Goal: Check status

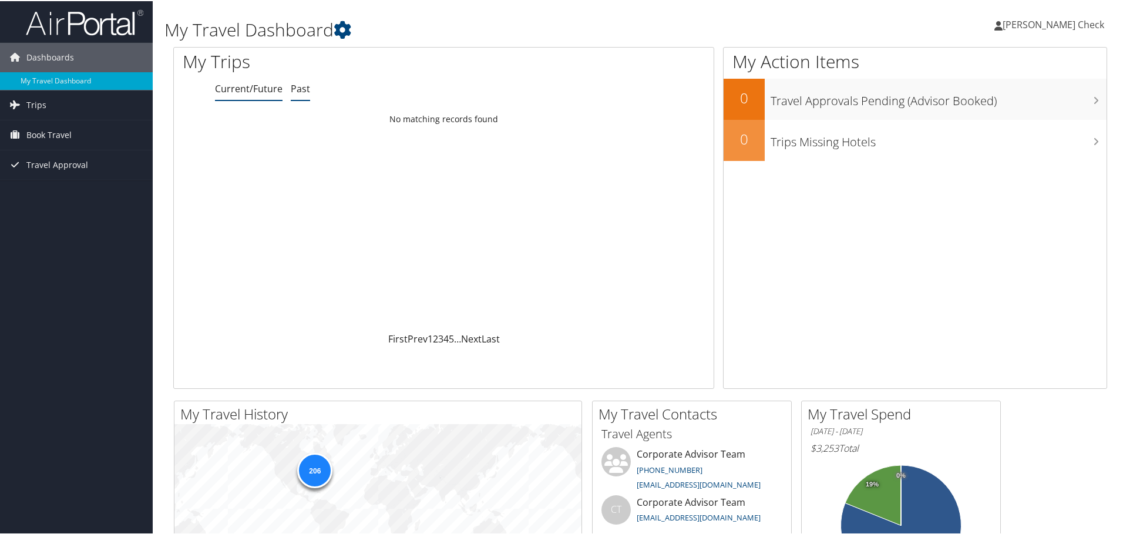
click at [297, 89] on link "Past" at bounding box center [300, 87] width 19 height 13
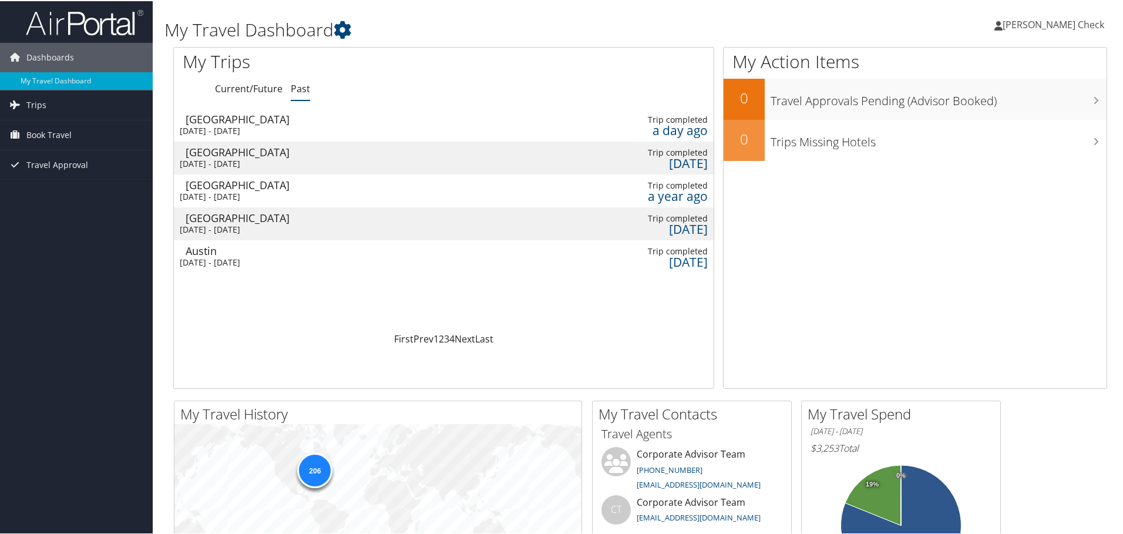
click at [298, 123] on div "[GEOGRAPHIC_DATA]" at bounding box center [248, 118] width 125 height 11
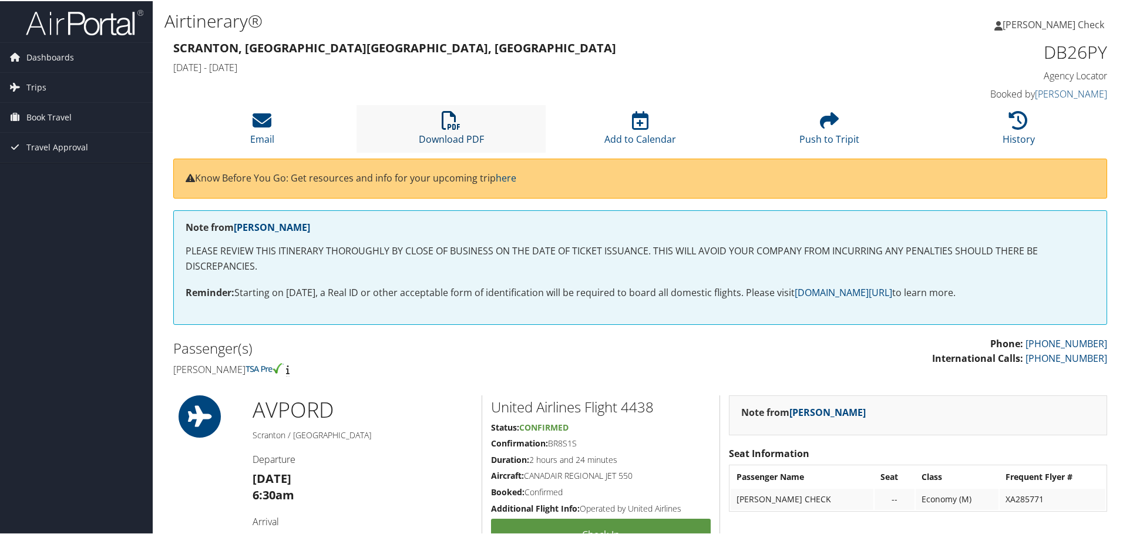
click at [452, 121] on icon at bounding box center [451, 119] width 19 height 19
click at [1050, 24] on span "[PERSON_NAME] Check" at bounding box center [1054, 23] width 102 height 13
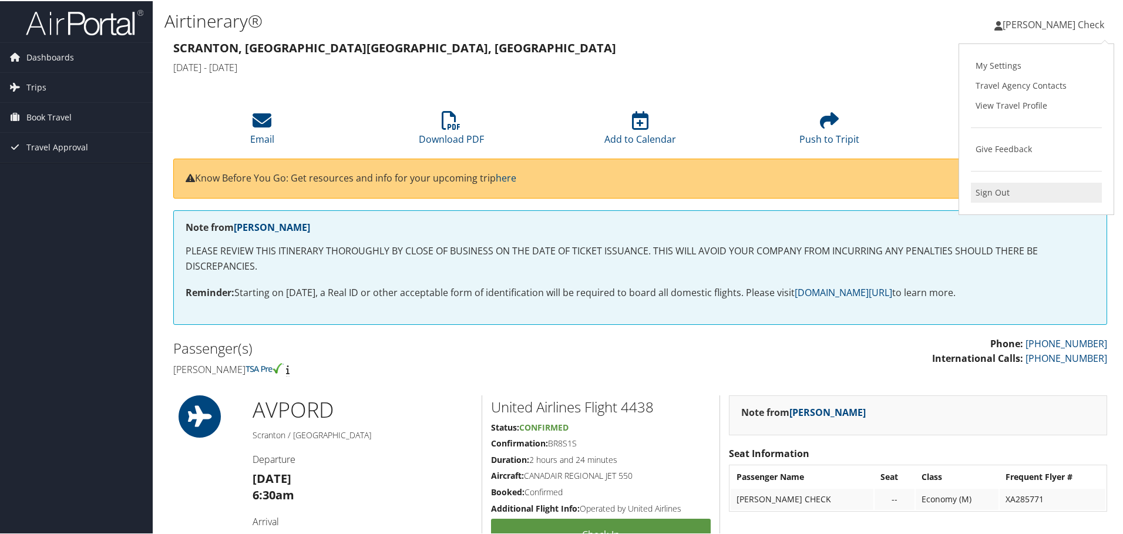
click at [984, 197] on link "Sign Out" at bounding box center [1036, 192] width 131 height 20
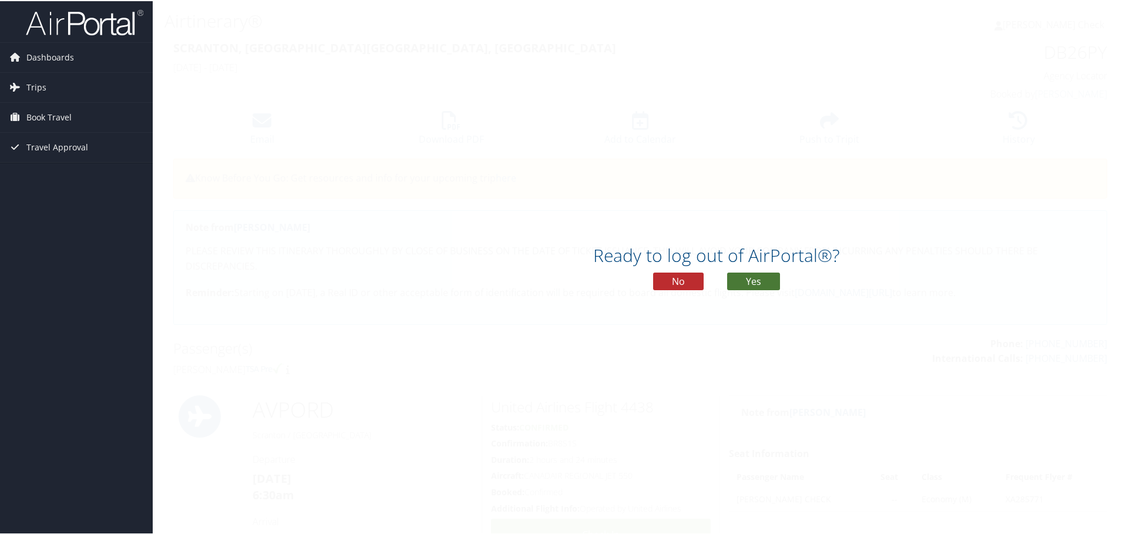
click at [739, 281] on button "Yes" at bounding box center [753, 280] width 53 height 18
